Goal: Task Accomplishment & Management: Manage account settings

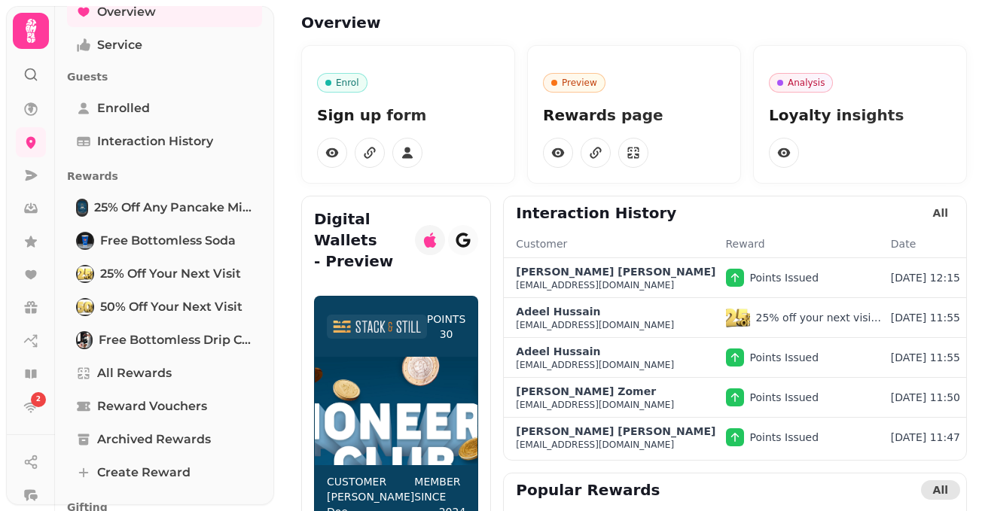
scroll to position [157, 0]
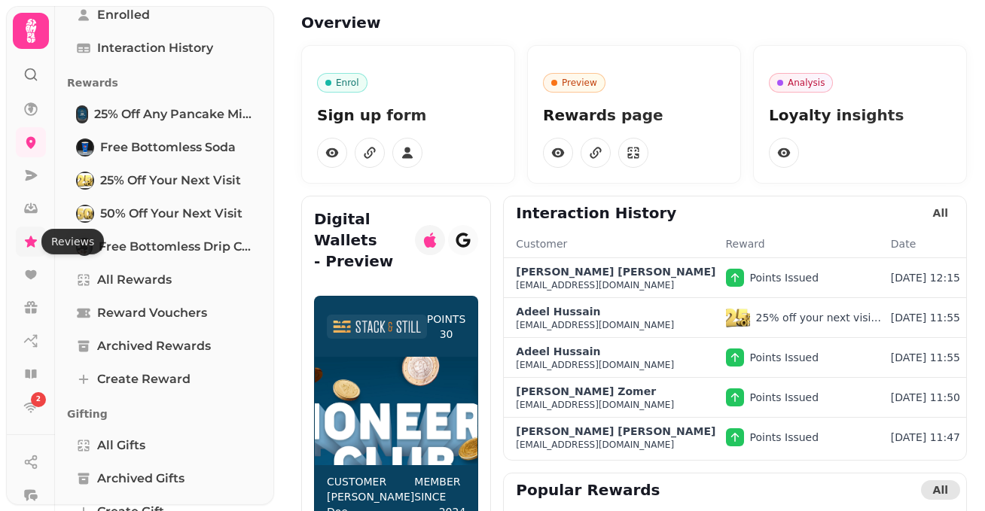
click at [31, 248] on icon at bounding box center [30, 241] width 15 height 15
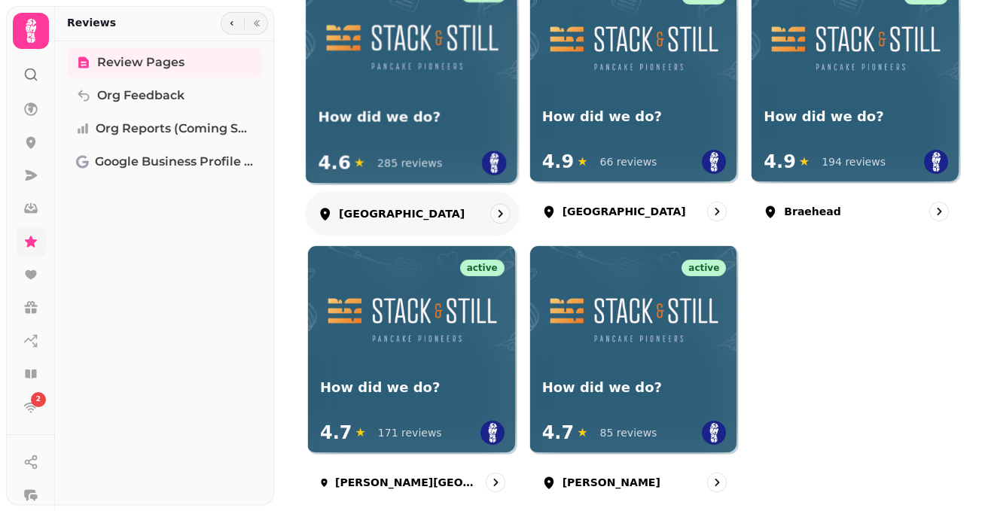
scroll to position [279, 0]
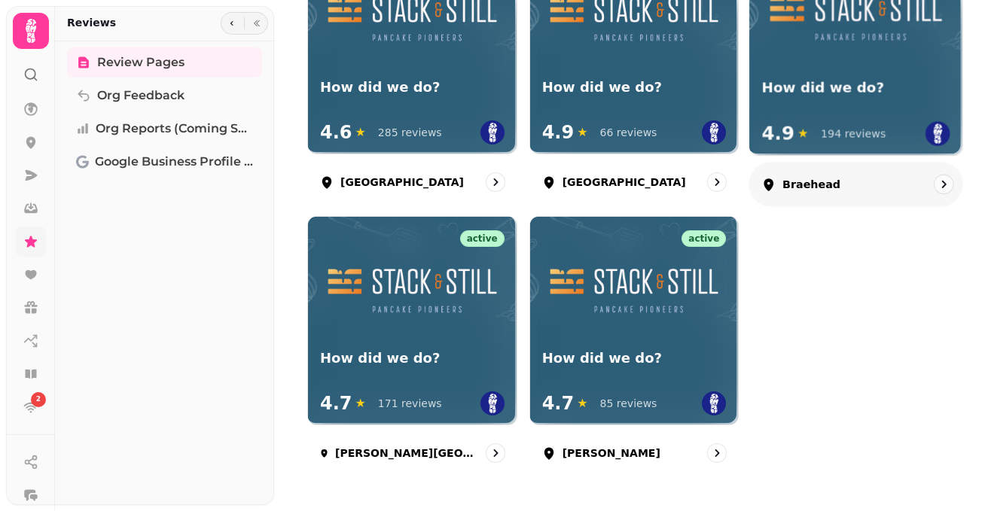
click at [851, 59] on img at bounding box center [856, 16] width 188 height 94
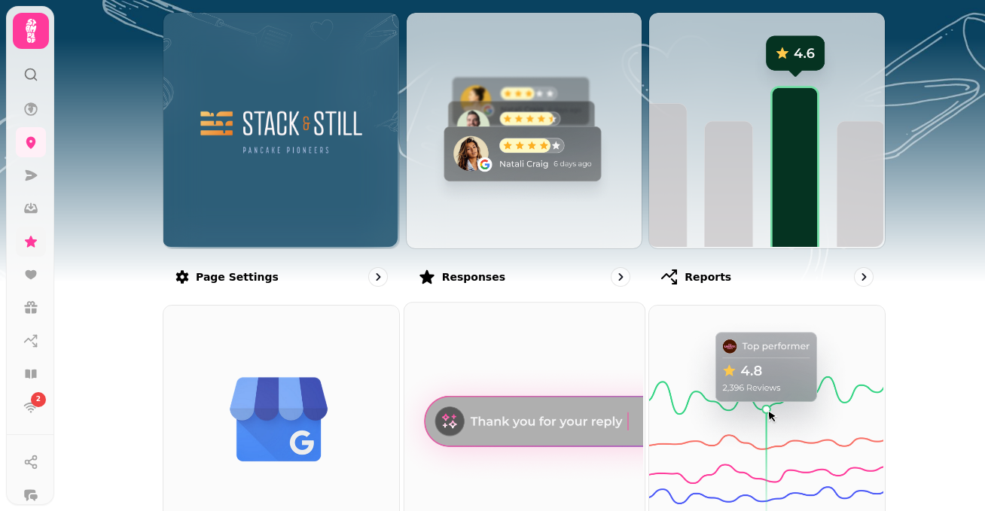
scroll to position [143, 0]
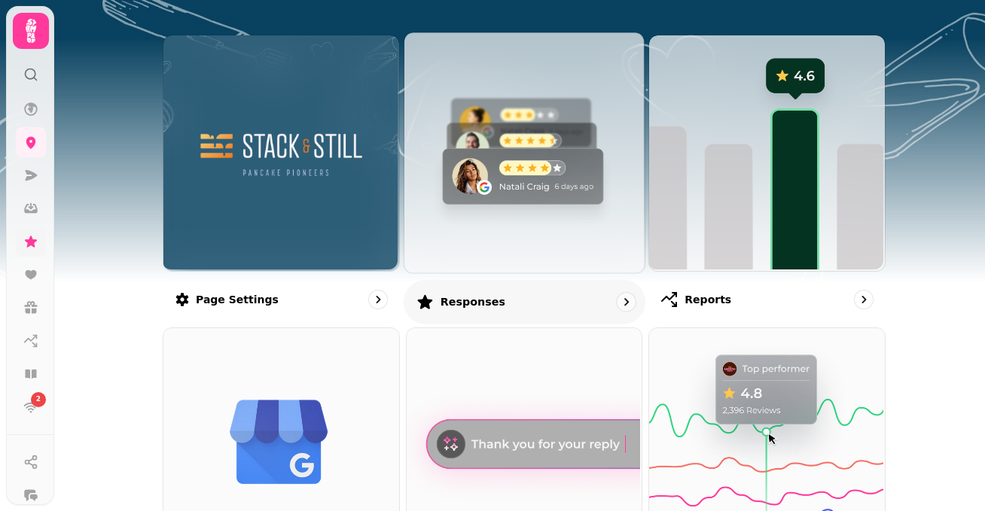
click at [487, 247] on img at bounding box center [522, 151] width 240 height 240
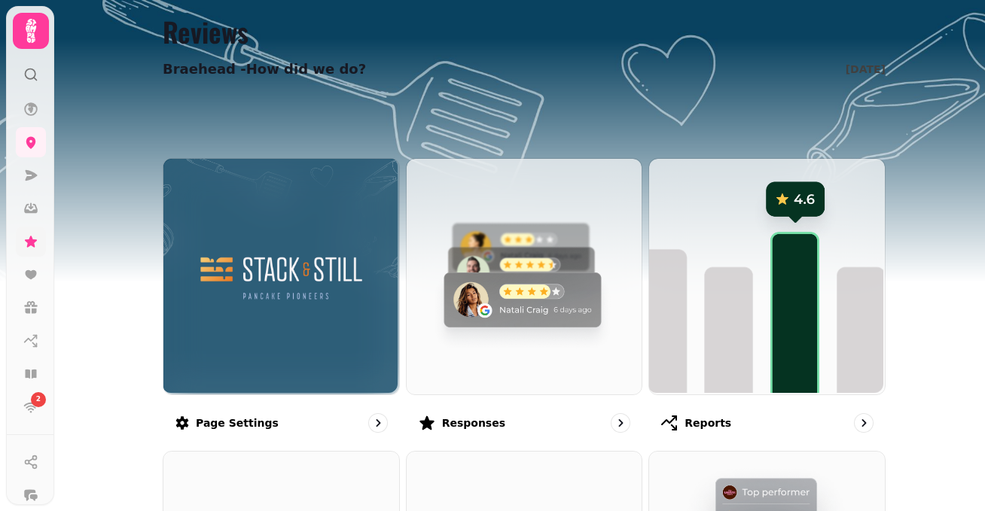
scroll to position [35, 0]
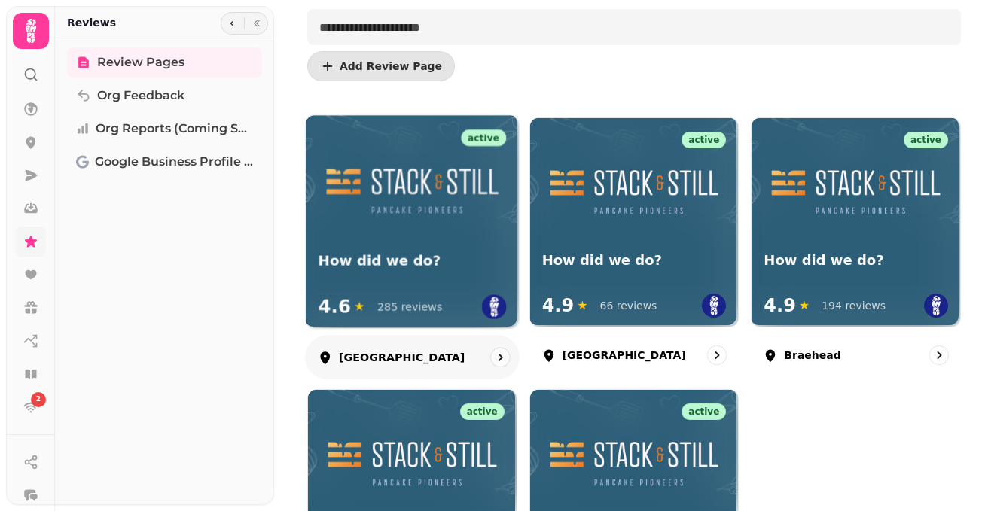
scroll to position [152, 0]
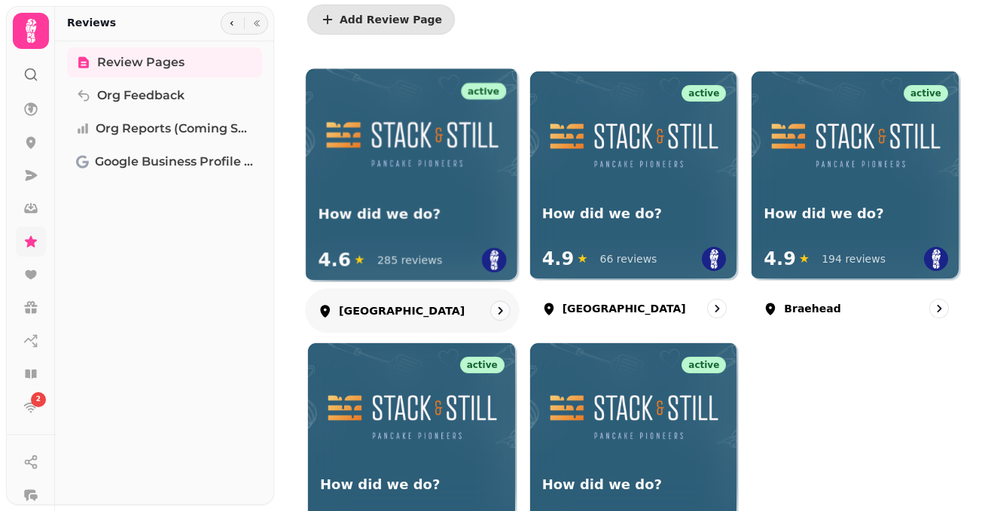
click at [409, 207] on h3 "How did we do?" at bounding box center [413, 214] width 188 height 19
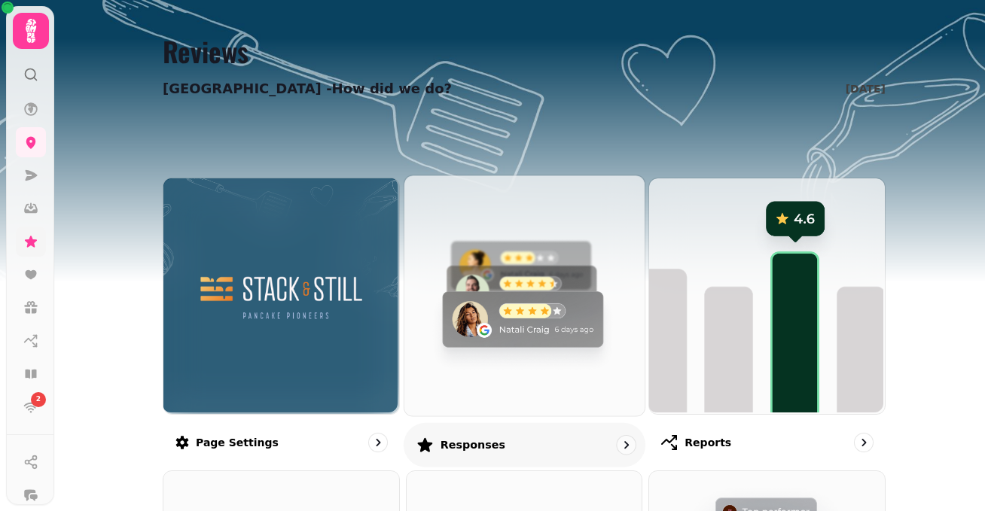
click at [599, 360] on img at bounding box center [522, 294] width 240 height 240
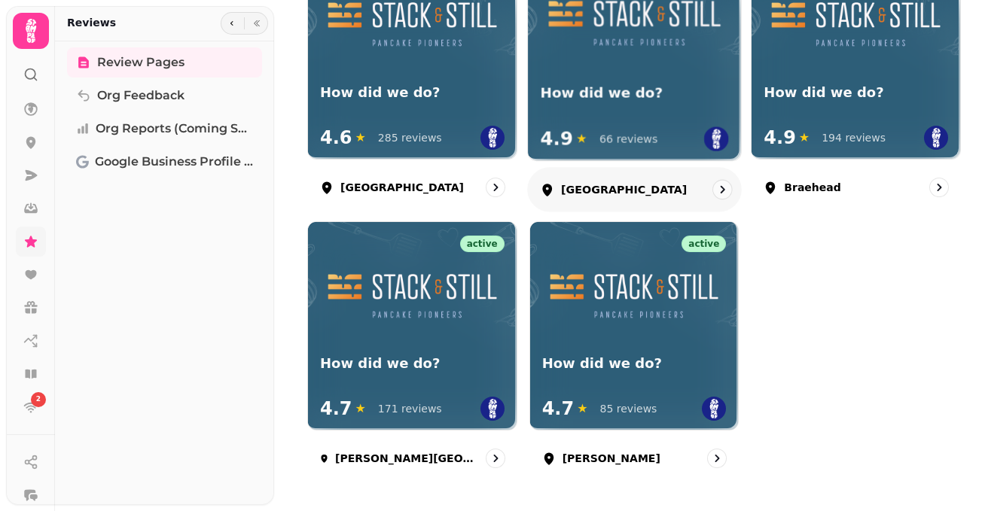
scroll to position [279, 0]
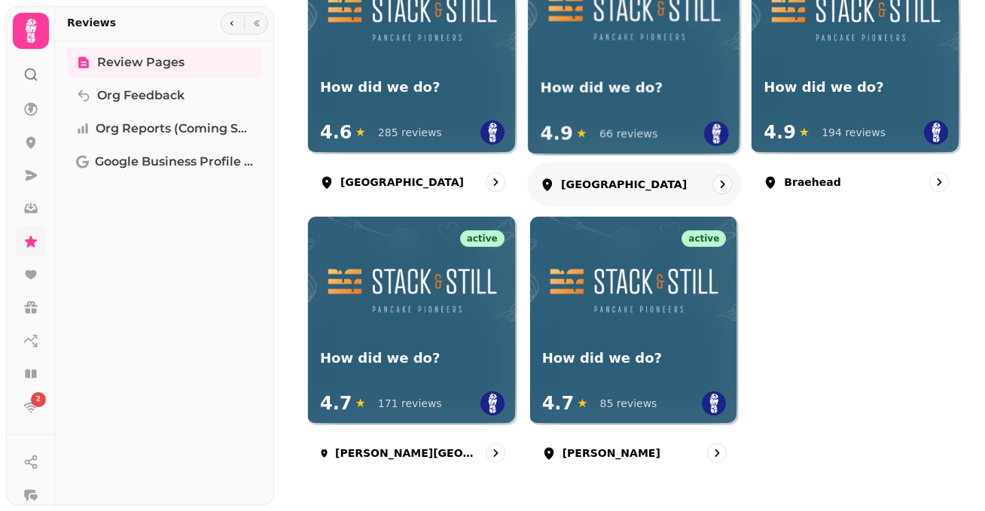
click at [605, 77] on div "How did we do? 4.9 ★ 66 reviews" at bounding box center [634, 113] width 212 height 83
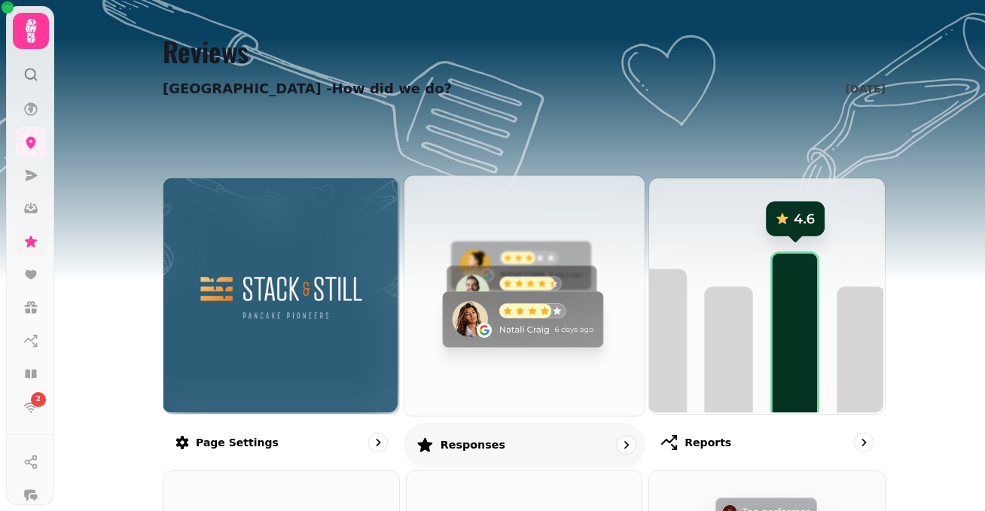
scroll to position [2, 0]
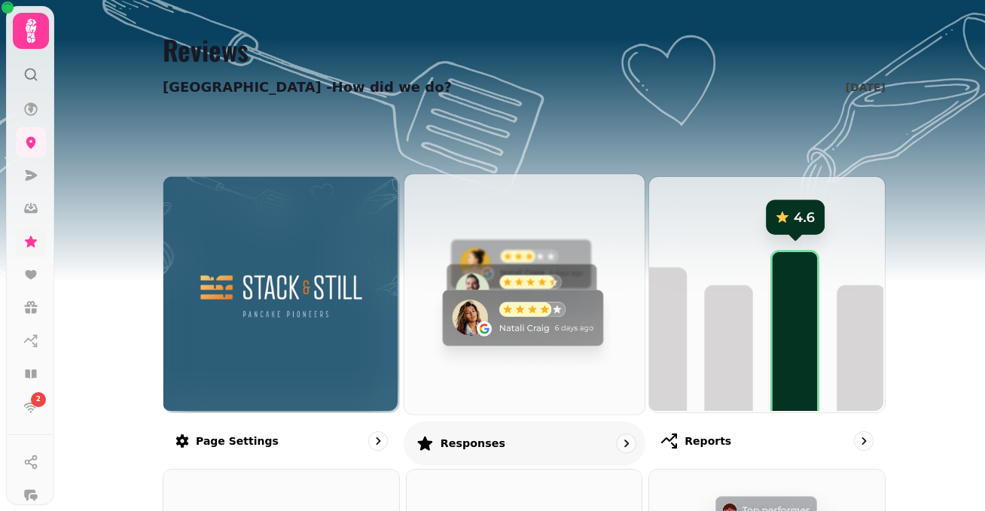
click at [587, 316] on img at bounding box center [522, 292] width 240 height 240
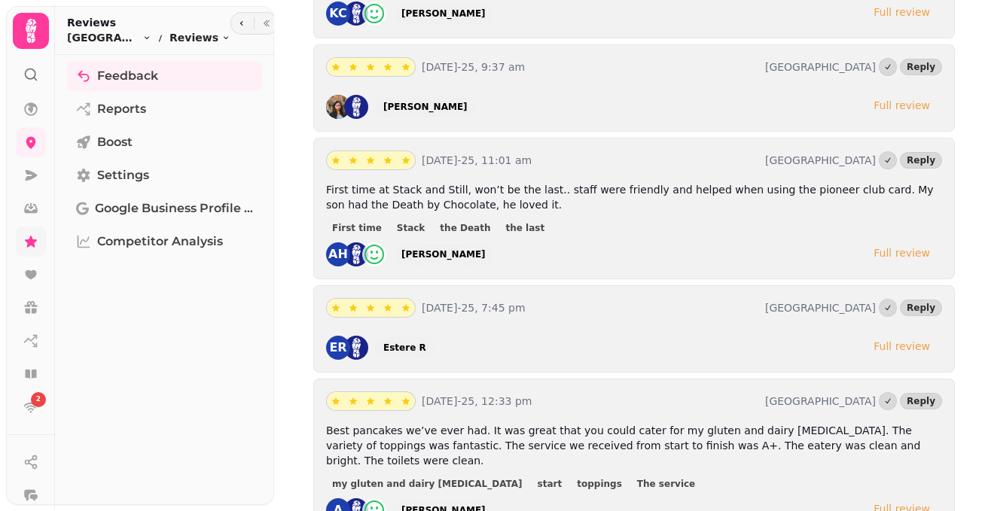
scroll to position [2865, 0]
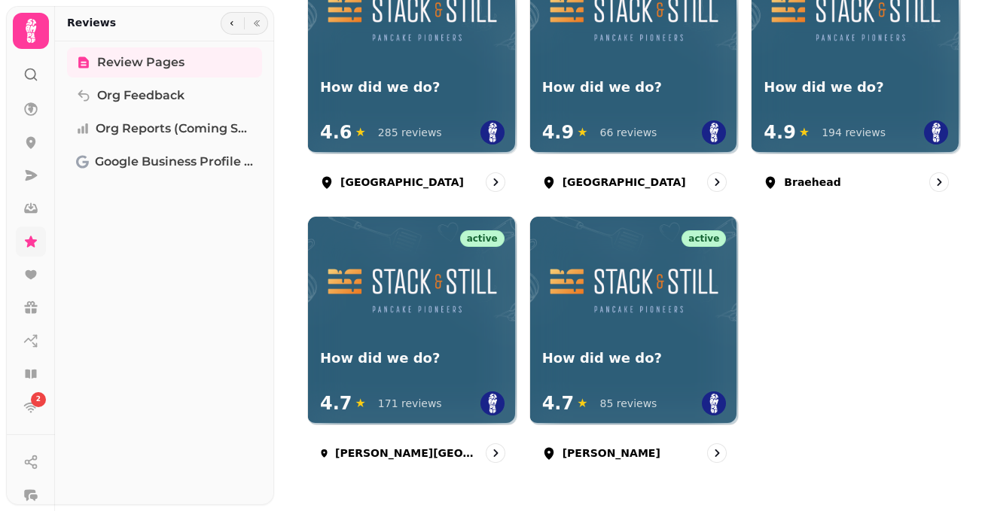
scroll to position [279, 0]
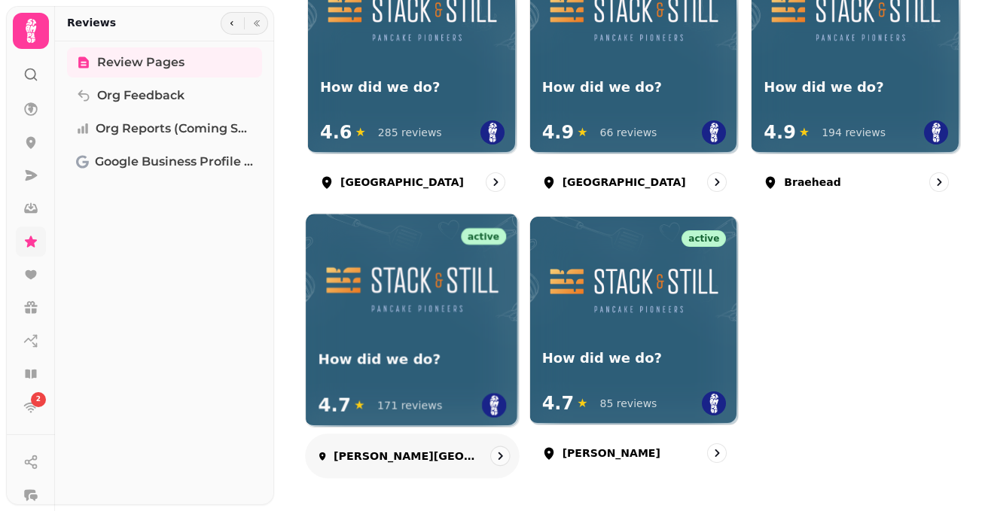
click at [374, 336] on div at bounding box center [412, 275] width 212 height 123
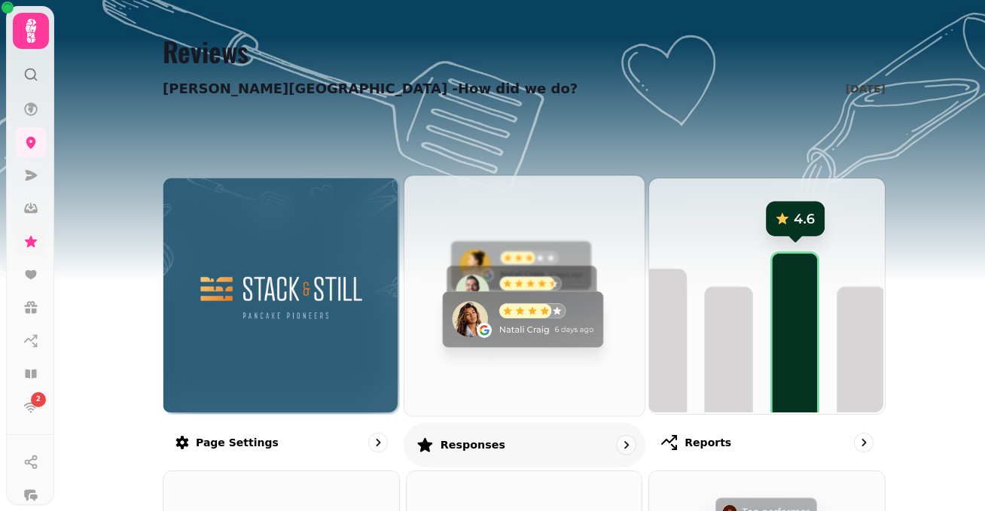
click at [491, 346] on img at bounding box center [522, 294] width 240 height 240
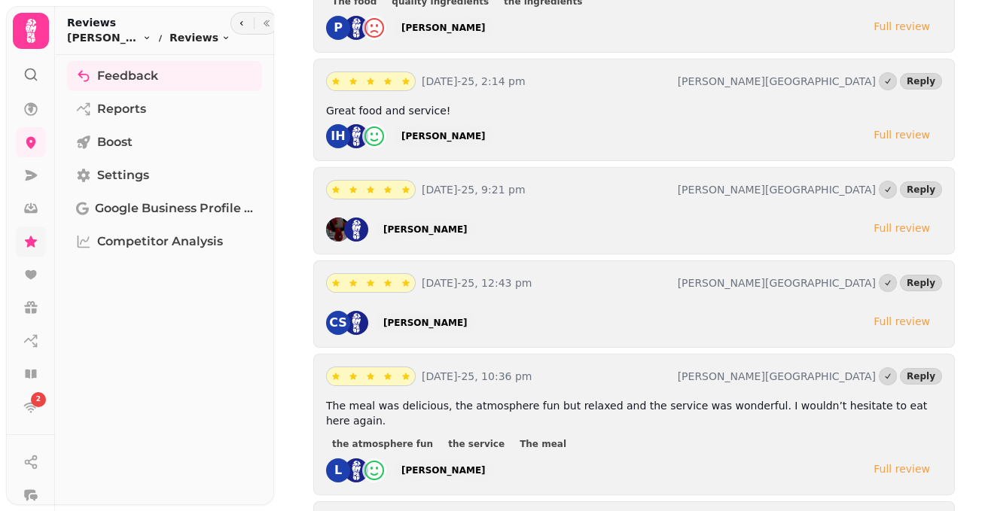
scroll to position [1048, 0]
